Goal: Task Accomplishment & Management: Use online tool/utility

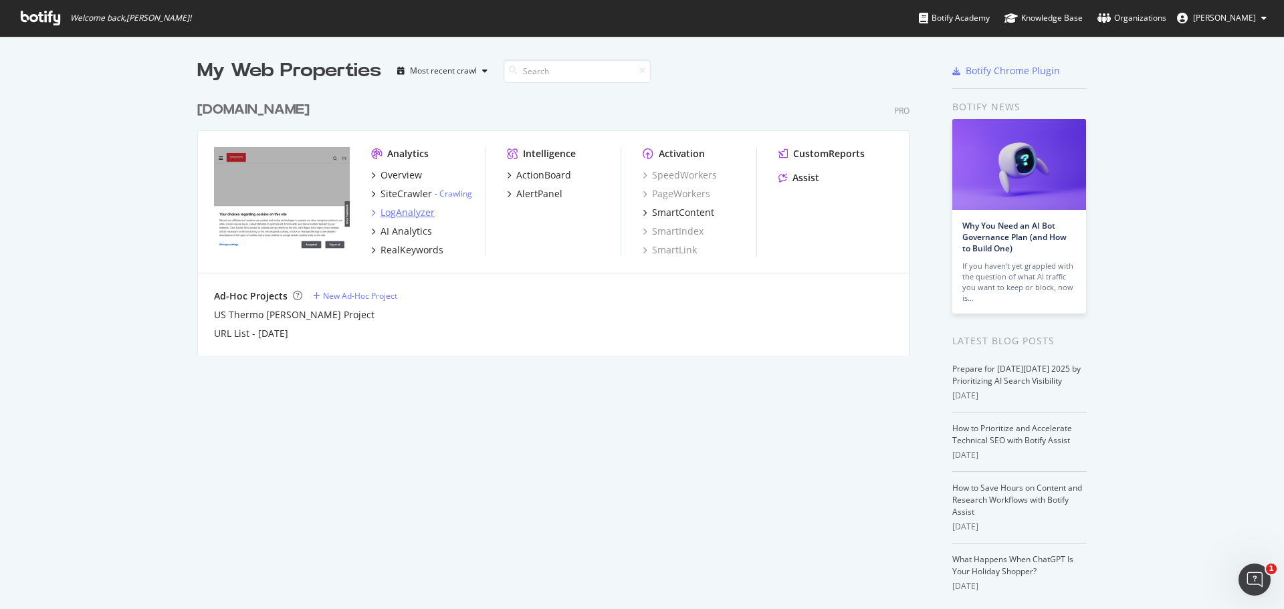
click at [387, 214] on div "LogAnalyzer" at bounding box center [408, 212] width 54 height 13
